Goal: Information Seeking & Learning: Find specific fact

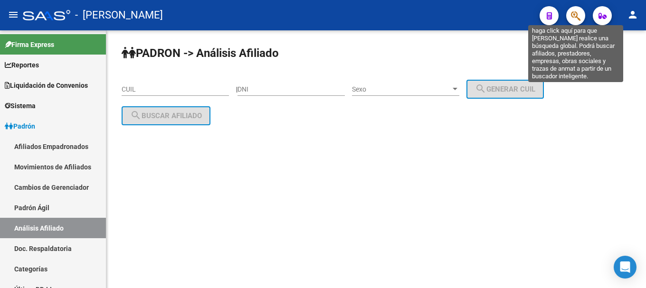
click at [583, 14] on button "button" at bounding box center [575, 15] width 19 height 19
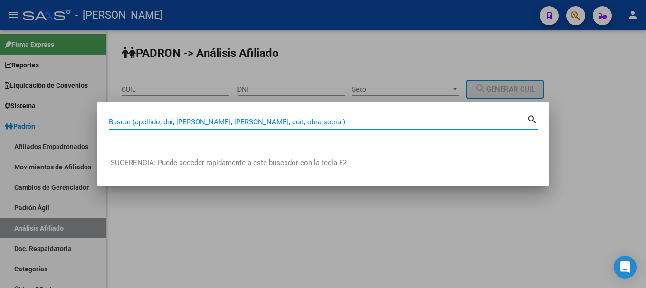
paste input "30717482634"
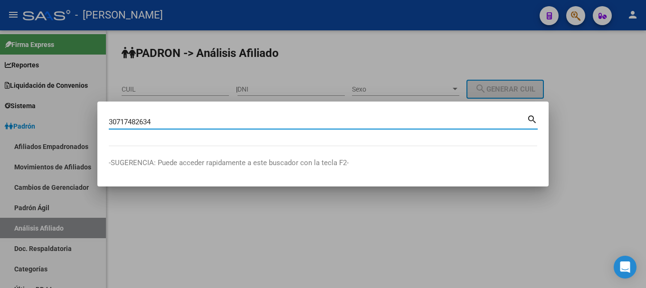
type input "30717482634"
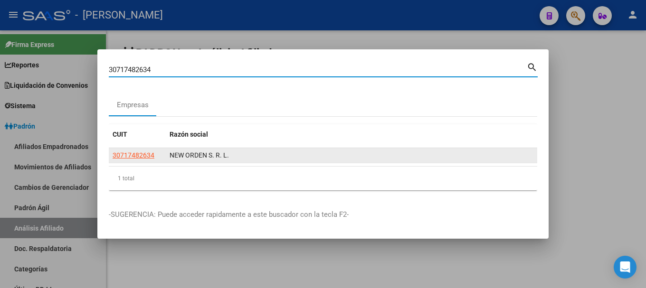
click at [133, 150] on datatable-body-cell "30717482634" at bounding box center [137, 155] width 57 height 15
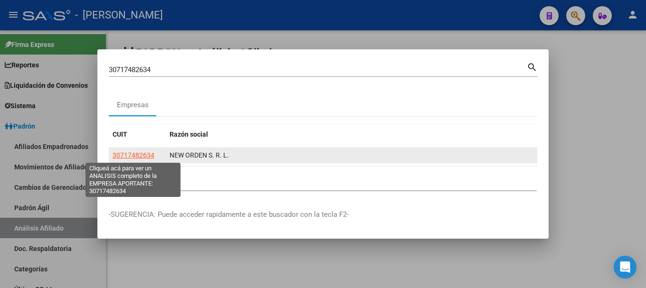
click at [134, 154] on span "30717482634" at bounding box center [134, 155] width 42 height 8
type textarea "30717482634"
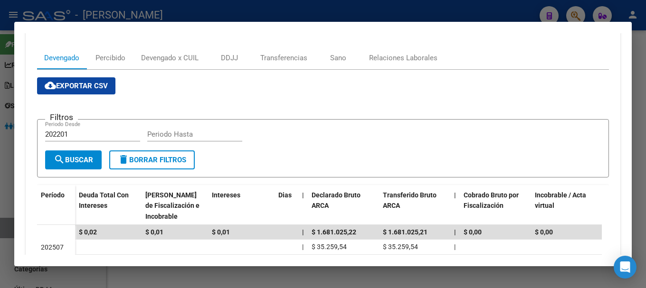
scroll to position [142, 0]
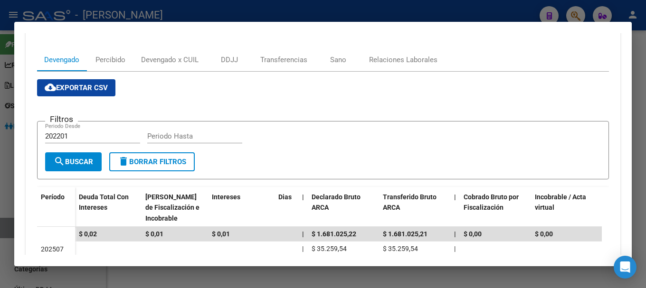
click at [420, 6] on div at bounding box center [323, 144] width 646 height 288
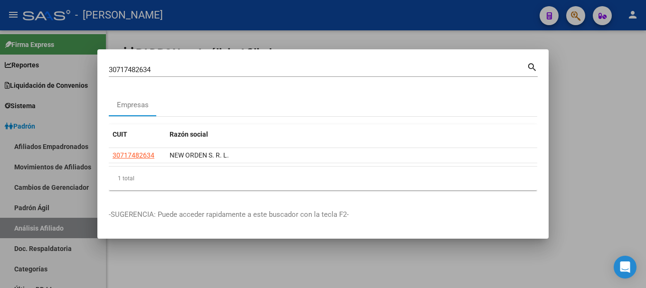
click at [420, 6] on div at bounding box center [323, 144] width 646 height 288
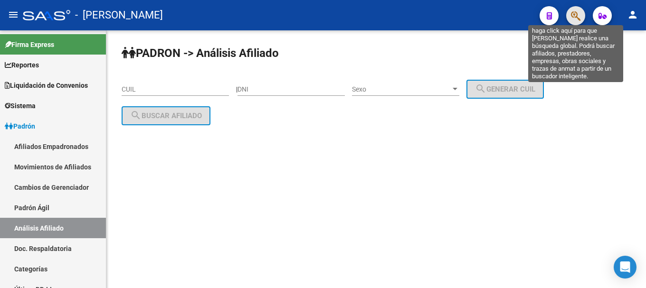
click at [571, 21] on icon "button" at bounding box center [575, 15] width 9 height 11
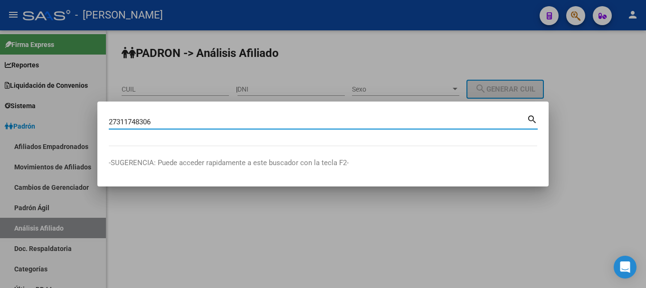
type input "27311748306"
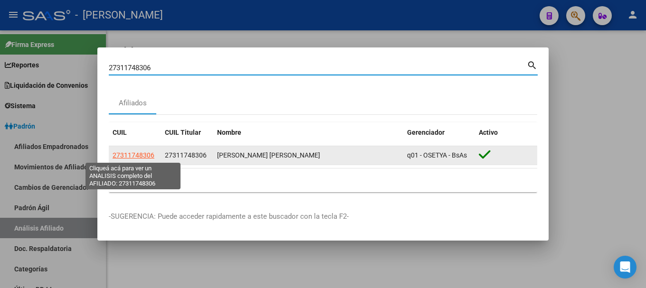
click at [146, 153] on span "27311748306" at bounding box center [134, 155] width 42 height 8
type textarea "27311748306"
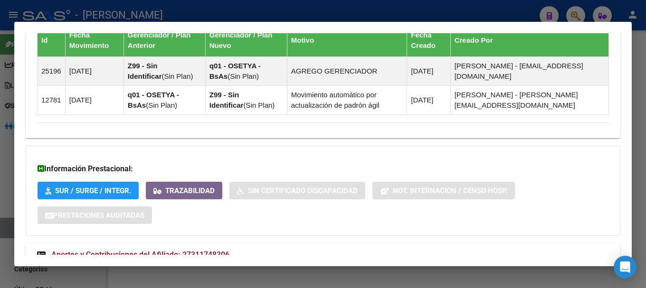
scroll to position [688, 0]
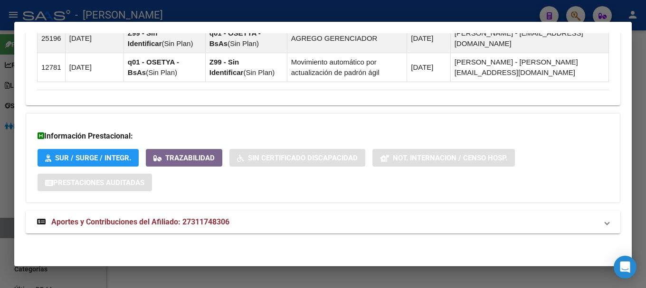
click at [377, 223] on mat-panel-title "Aportes y Contribuciones del Afiliado: 27311748306" at bounding box center [317, 221] width 560 height 11
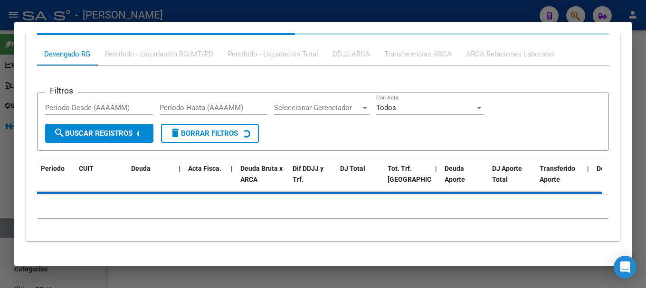
scroll to position [926, 0]
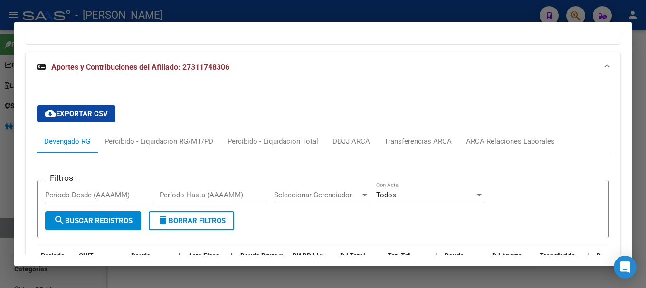
click at [497, 144] on div "ARCA Relaciones Laborales" at bounding box center [510, 141] width 89 height 10
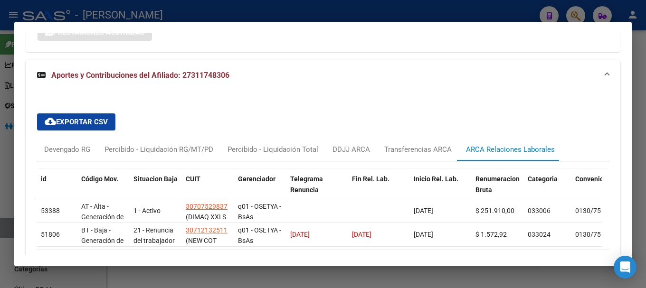
scroll to position [847, 0]
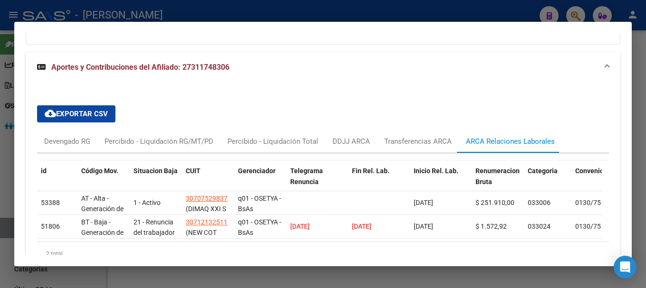
click at [311, 67] on mat-panel-title "Aportes y Contribuciones del Afiliado: 27311748306" at bounding box center [317, 67] width 560 height 11
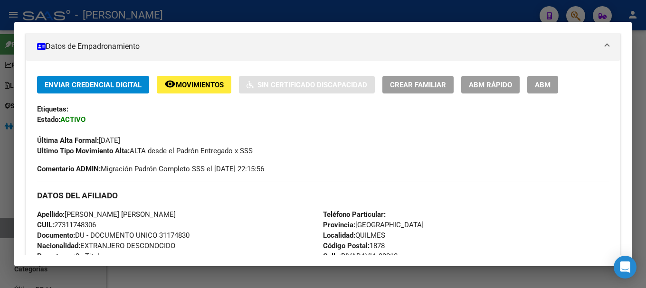
scroll to position [0, 0]
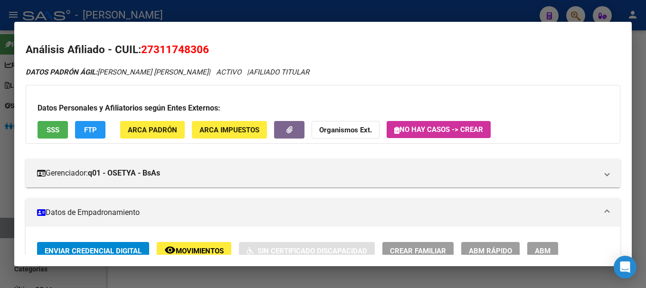
click at [199, 48] on span "27311748306" at bounding box center [175, 49] width 68 height 12
copy span "27311748306"
click at [538, 13] on div at bounding box center [323, 144] width 646 height 288
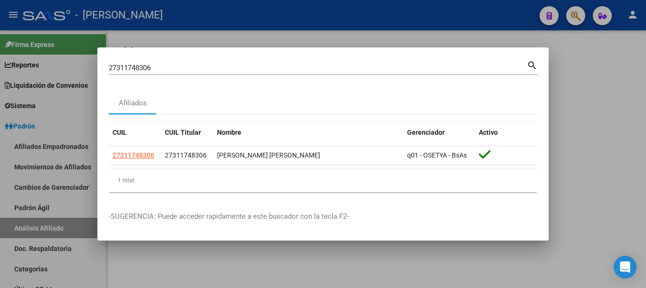
click at [431, 67] on input "27311748306" at bounding box center [318, 68] width 418 height 9
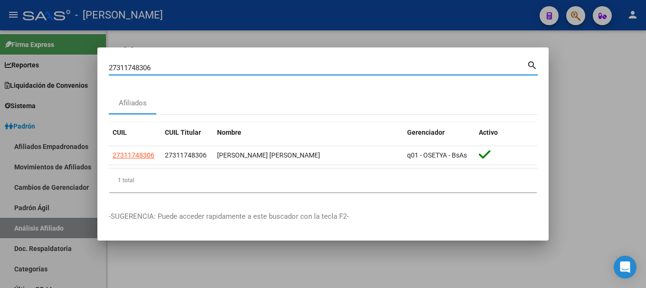
click at [431, 67] on input "27311748306" at bounding box center [318, 68] width 418 height 9
type input "34728062"
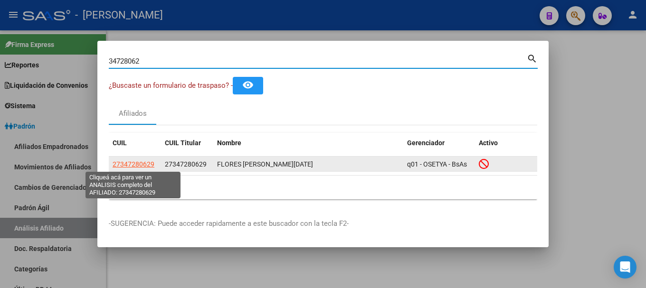
click at [141, 165] on span "27347280629" at bounding box center [134, 164] width 42 height 8
type textarea "27347280629"
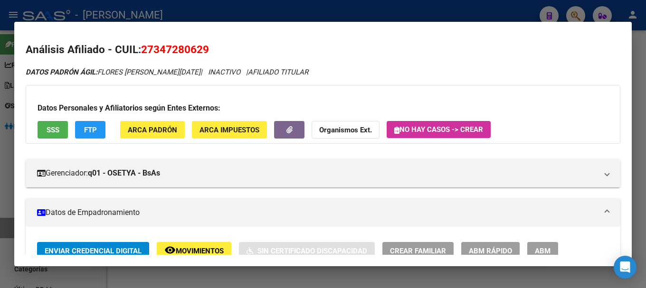
click at [166, 51] on span "27347280629" at bounding box center [175, 49] width 68 height 12
copy span "27347280629"
click at [223, 18] on div at bounding box center [323, 144] width 646 height 288
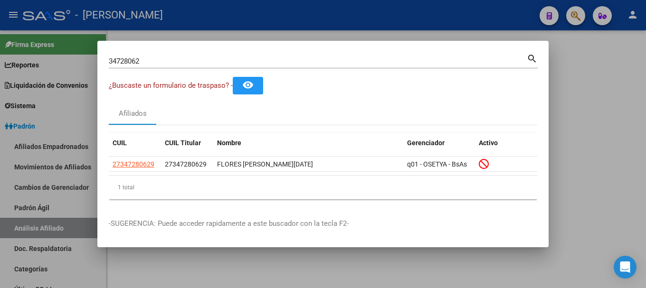
click at [231, 55] on div "34728062 Buscar (apellido, dni, cuil, nro traspaso, cuit, obra social)" at bounding box center [318, 61] width 418 height 14
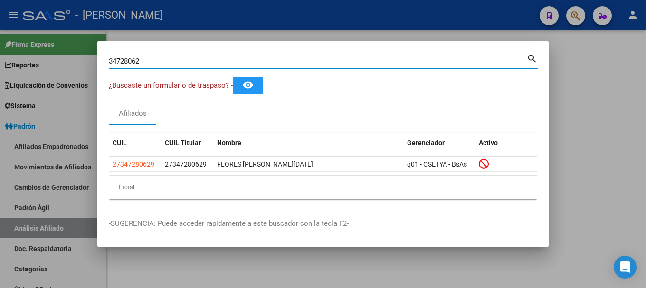
click at [237, 61] on input "34728062" at bounding box center [318, 61] width 418 height 9
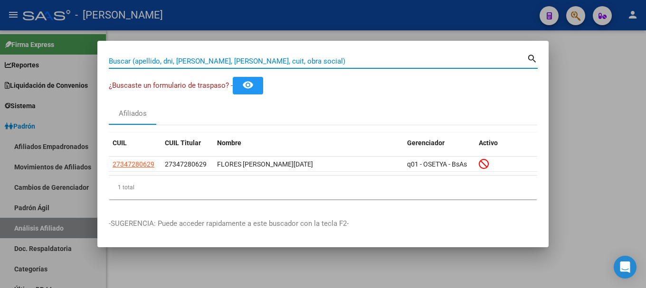
paste input "20947005996"
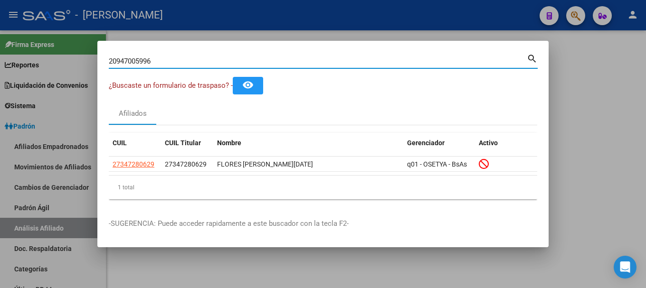
type input "20947005996"
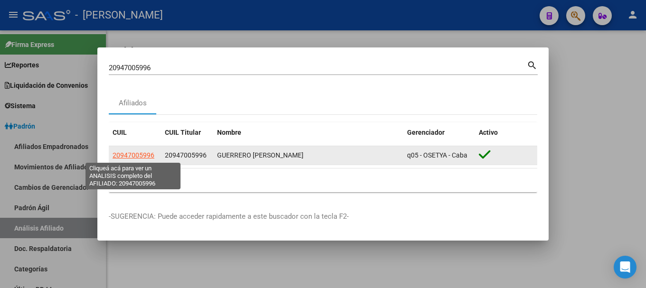
click at [149, 156] on span "20947005996" at bounding box center [134, 155] width 42 height 8
type textarea "20947005996"
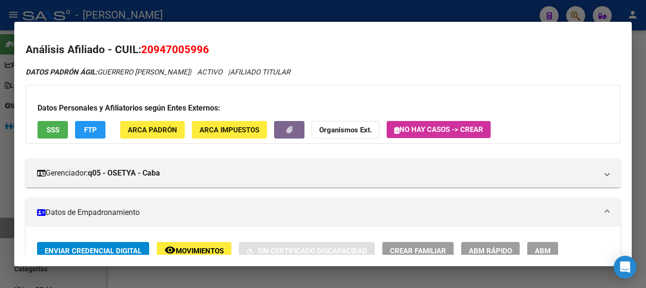
click at [280, 4] on div at bounding box center [323, 144] width 646 height 288
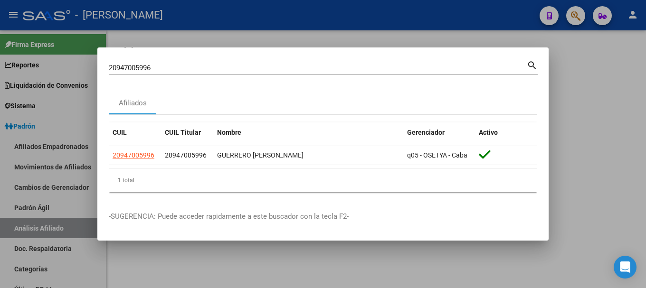
click at [280, 4] on div at bounding box center [323, 144] width 646 height 288
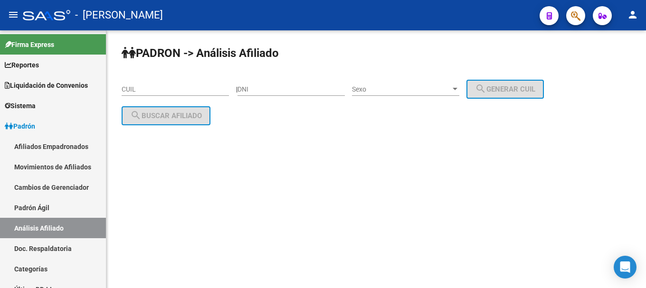
click at [402, 161] on mat-sidenav-content "PADRON -> Análisis Afiliado CUIL | DNI Sexo Sexo search Generar CUIL search Bus…" at bounding box center [375, 159] width 539 height 258
click at [576, 8] on span "button" at bounding box center [575, 15] width 9 height 19
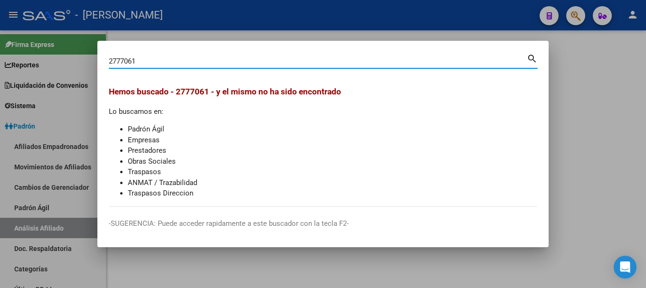
click at [174, 62] on input "2777061" at bounding box center [318, 61] width 418 height 9
type input "27770619"
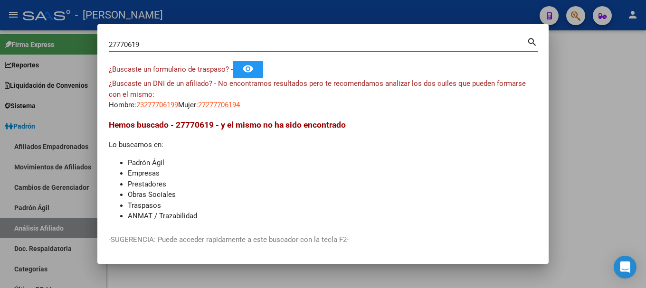
click at [170, 103] on span "23277706199" at bounding box center [157, 105] width 42 height 9
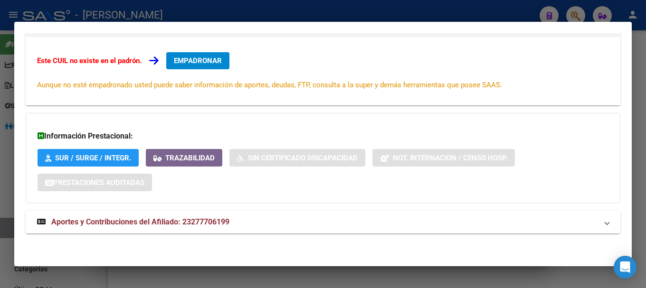
click at [280, 216] on mat-expansion-panel-header "Aportes y Contribuciones del Afiliado: 23277706199" at bounding box center [323, 222] width 594 height 23
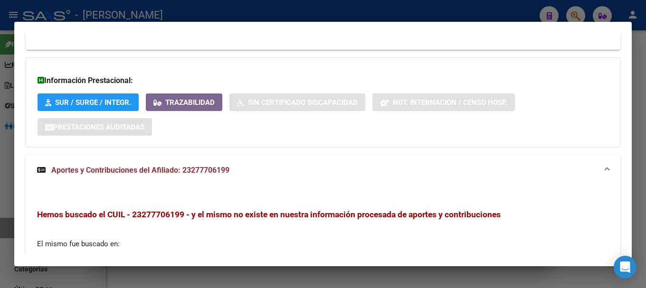
click at [266, 167] on mat-panel-title "Aportes y Contribuciones del Afiliado: 23277706199" at bounding box center [317, 170] width 560 height 11
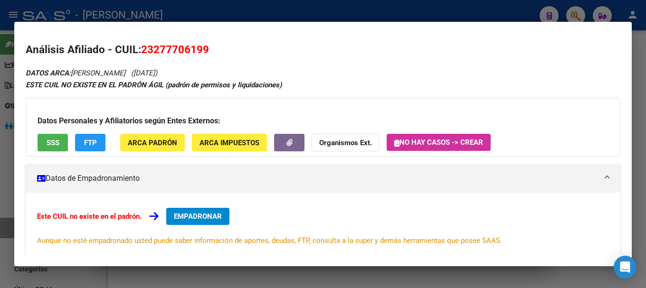
click at [179, 49] on span "23277706199" at bounding box center [175, 49] width 68 height 12
copy span "23277706199"
